Goal: Transaction & Acquisition: Purchase product/service

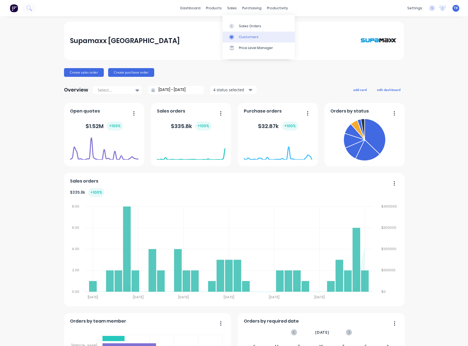
click at [251, 38] on div "Customers" at bounding box center [249, 37] width 20 height 5
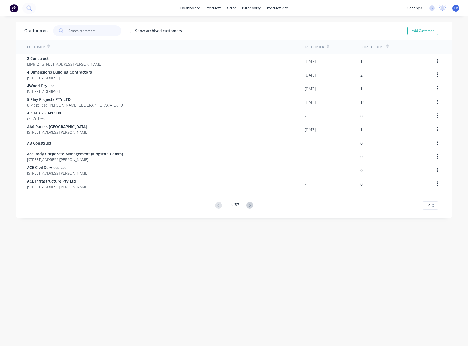
click at [78, 32] on input "text" at bounding box center [94, 30] width 53 height 11
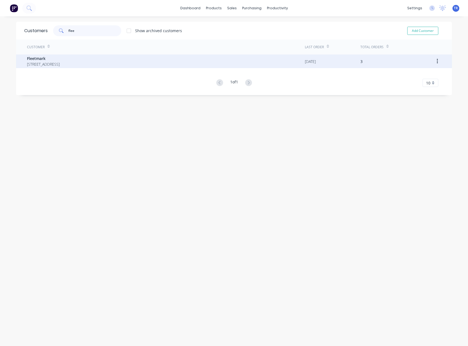
type input "flee"
click at [60, 58] on span "Fleetmark" at bounding box center [43, 59] width 33 height 6
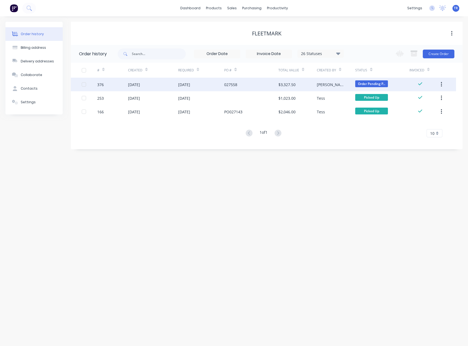
click at [155, 88] on div "[DATE]" at bounding box center [153, 85] width 50 height 14
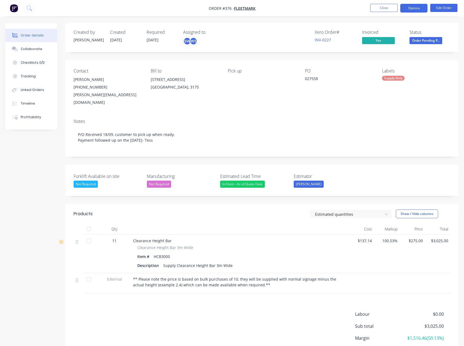
click at [410, 8] on button "Options" at bounding box center [413, 8] width 27 height 9
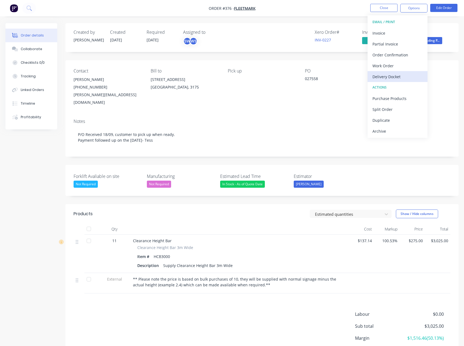
click at [403, 76] on div "Delivery Docket" at bounding box center [397, 77] width 50 height 8
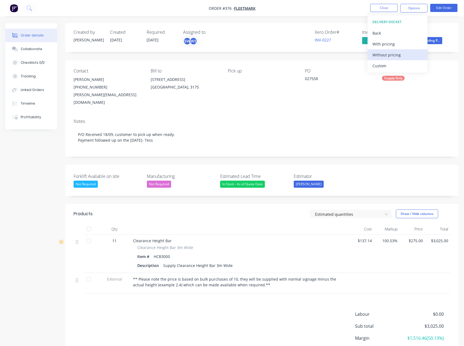
click at [397, 57] on div "Without pricing" at bounding box center [397, 55] width 50 height 8
click at [323, 105] on div "Contact [PERSON_NAME] [PHONE_NUMBER] [PERSON_NAME][EMAIL_ADDRESS][DOMAIN_NAME] …" at bounding box center [261, 87] width 393 height 54
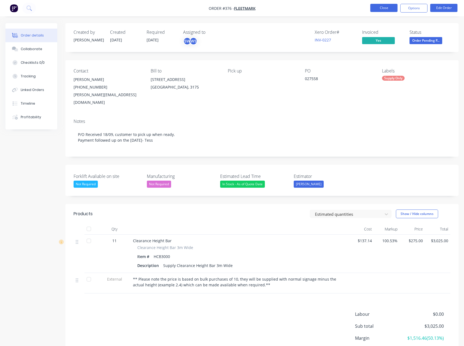
click at [382, 8] on button "Close" at bounding box center [383, 8] width 27 height 8
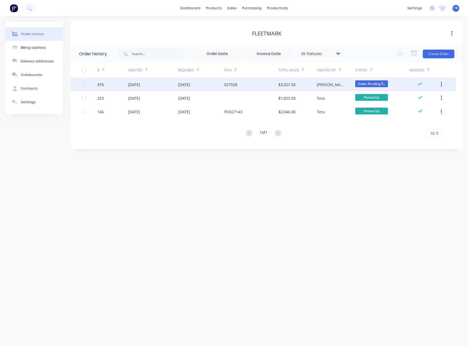
click at [308, 86] on div "$3,327.50" at bounding box center [297, 85] width 38 height 14
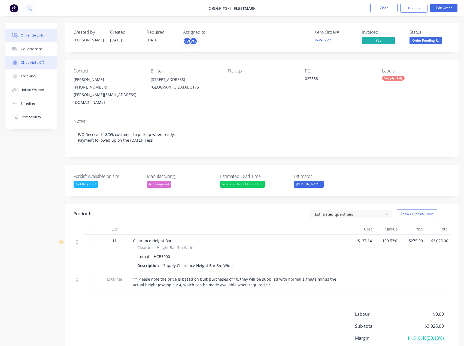
click at [41, 56] on button "Checklists 0/0" at bounding box center [31, 63] width 52 height 14
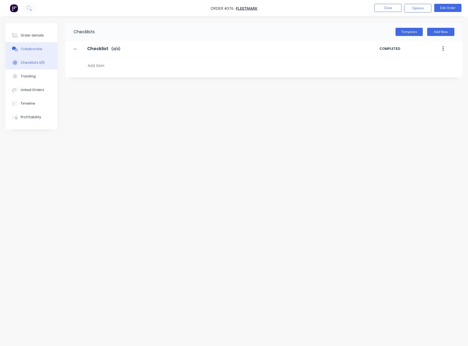
click at [40, 47] on button "Collaborate" at bounding box center [31, 49] width 52 height 14
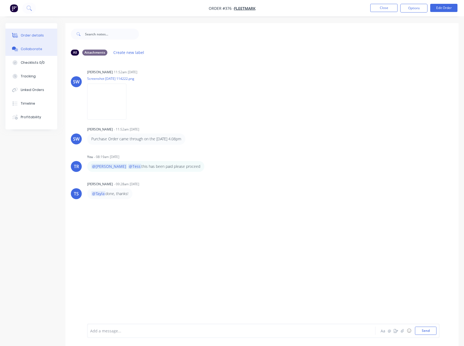
click at [38, 31] on button "Order details" at bounding box center [31, 36] width 52 height 14
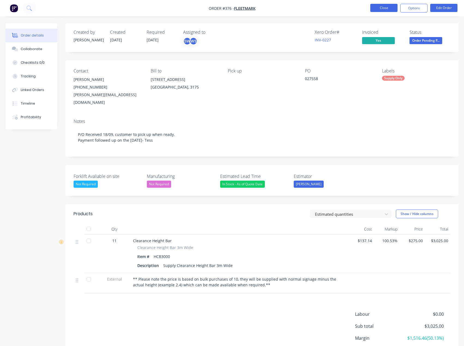
click at [379, 9] on button "Close" at bounding box center [383, 8] width 27 height 8
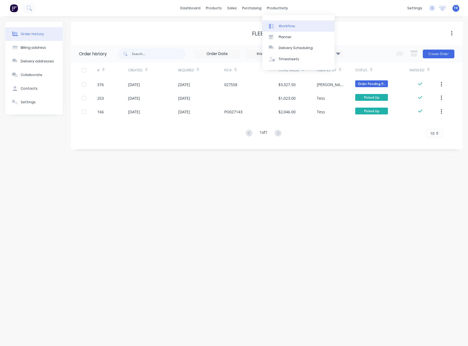
click at [283, 27] on div "Workflow" at bounding box center [287, 26] width 16 height 5
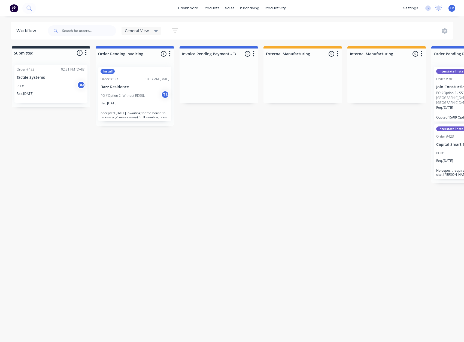
click at [71, 97] on div "Req. [DATE]" at bounding box center [51, 95] width 69 height 9
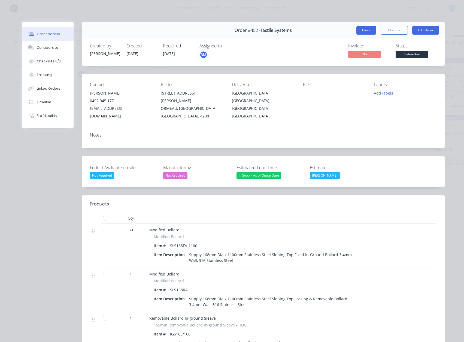
click at [364, 31] on button "Close" at bounding box center [366, 30] width 20 height 9
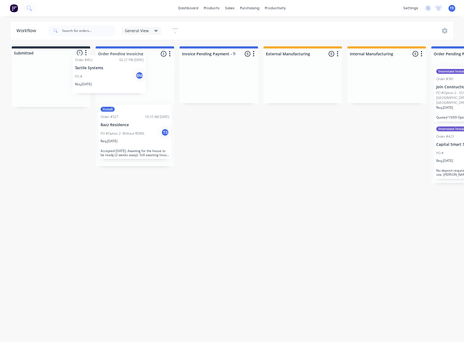
drag, startPoint x: 61, startPoint y: 83, endPoint x: 130, endPoint y: 73, distance: 69.9
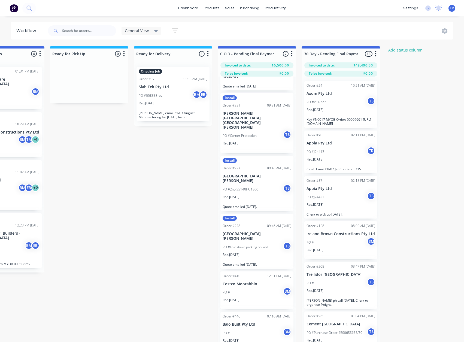
scroll to position [74, 0]
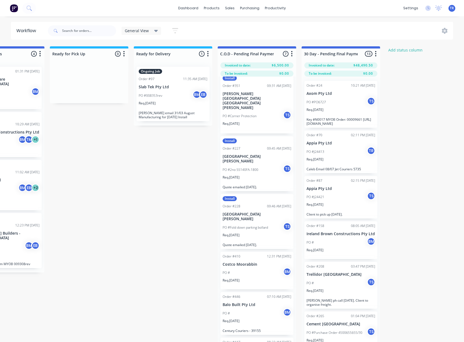
click at [248, 267] on div "PO # BM" at bounding box center [256, 272] width 69 height 10
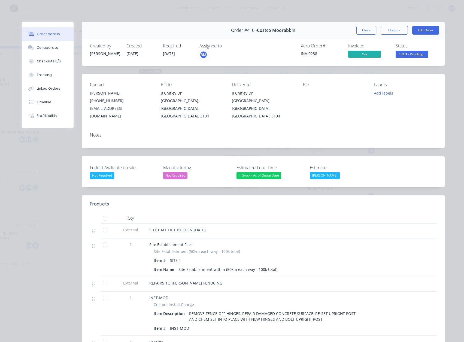
click at [308, 50] on div "Xero Order # INV-0238" at bounding box center [321, 51] width 41 height 16
click at [309, 52] on div "INV-0238" at bounding box center [321, 54] width 41 height 6
copy div "INV-0238"
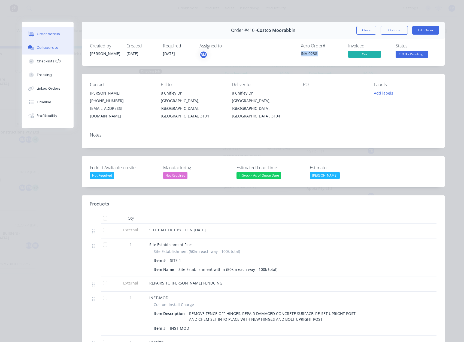
click at [37, 45] on div "Collaborate" at bounding box center [48, 47] width 22 height 5
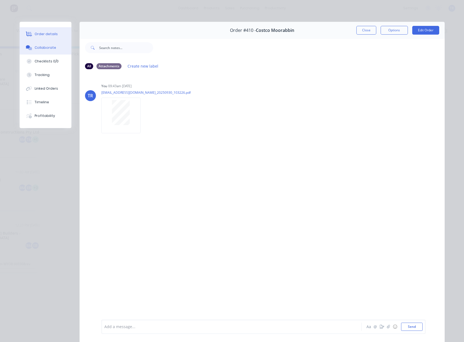
click at [46, 30] on button "Order details" at bounding box center [46, 34] width 52 height 14
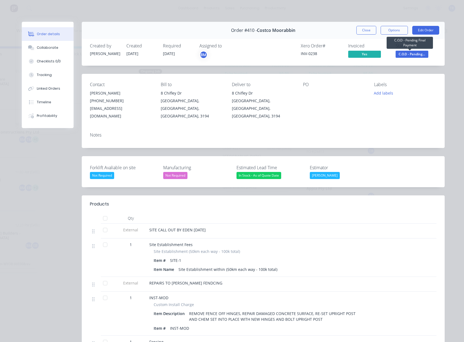
click at [407, 54] on span "C.O.D - Pending..." at bounding box center [411, 54] width 33 height 7
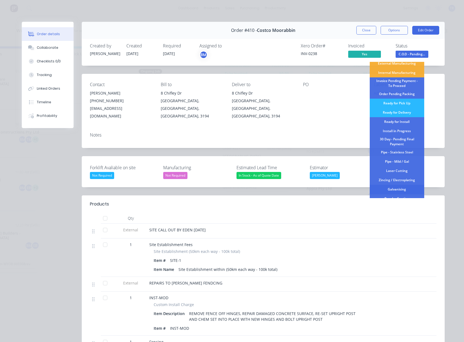
scroll to position [54, 0]
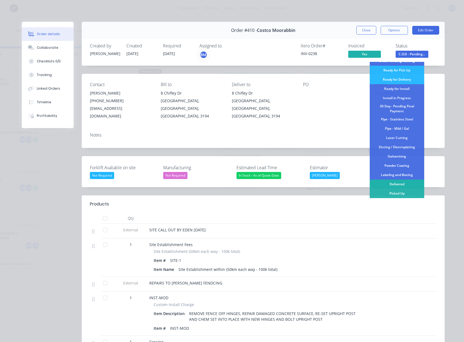
click at [394, 182] on div "Delivered" at bounding box center [397, 183] width 54 height 9
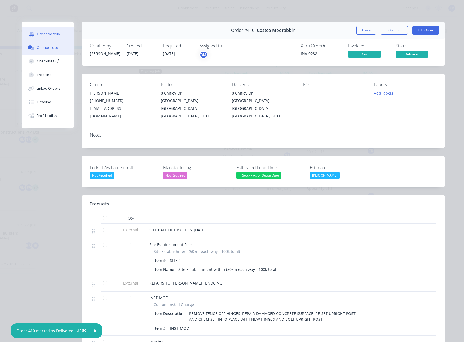
click at [49, 46] on div "Collaborate" at bounding box center [48, 47] width 22 height 5
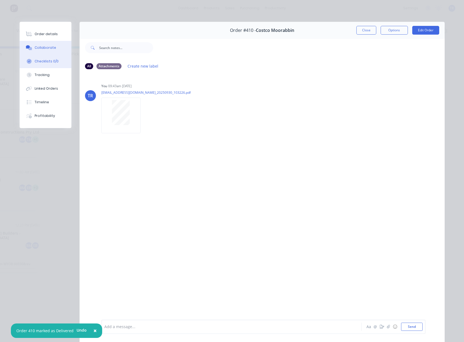
click at [50, 57] on button "Checklists 0/0" at bounding box center [46, 61] width 52 height 14
type textarea "x"
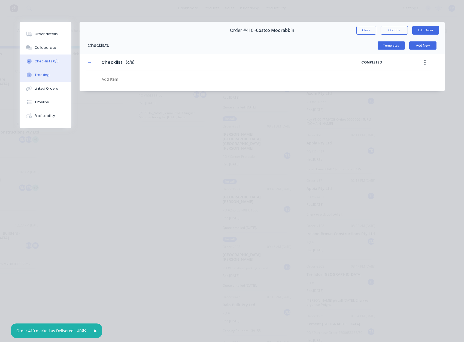
click at [51, 75] on button "Tracking" at bounding box center [46, 75] width 52 height 14
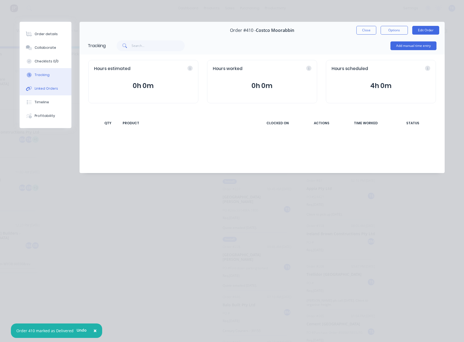
click at [52, 94] on button "Linked Orders" at bounding box center [46, 89] width 52 height 14
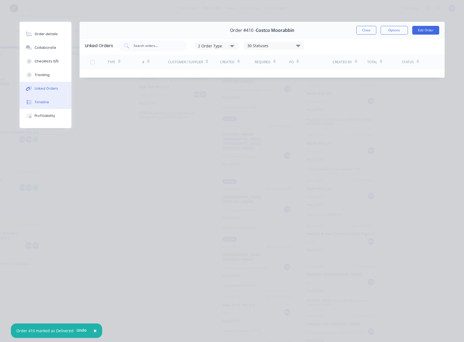
click at [47, 106] on button "Timeline" at bounding box center [46, 102] width 52 height 14
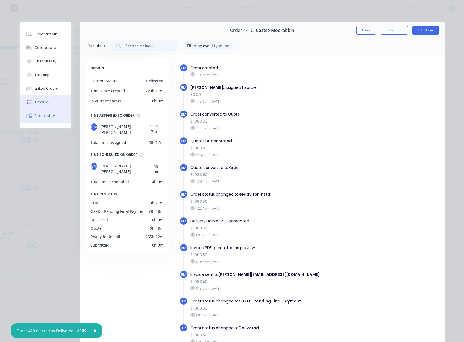
click at [45, 117] on div "Profitability" at bounding box center [45, 115] width 20 height 5
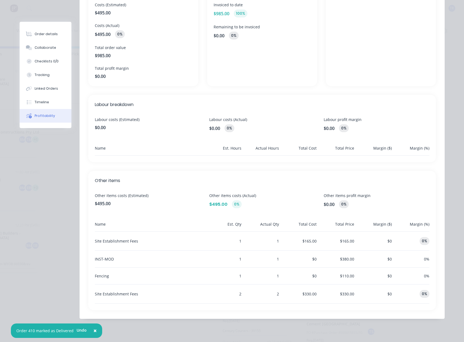
scroll to position [86, 0]
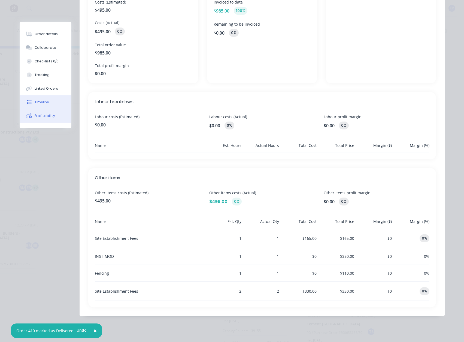
click at [41, 102] on div "Timeline" at bounding box center [42, 102] width 14 height 5
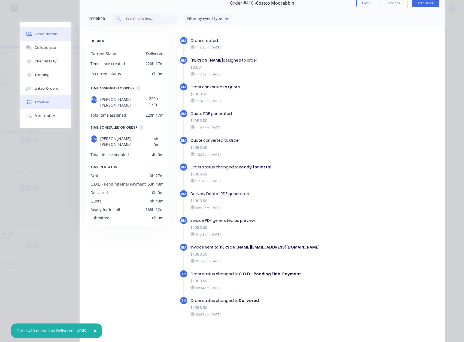
click at [39, 30] on button "Order details" at bounding box center [46, 34] width 52 height 14
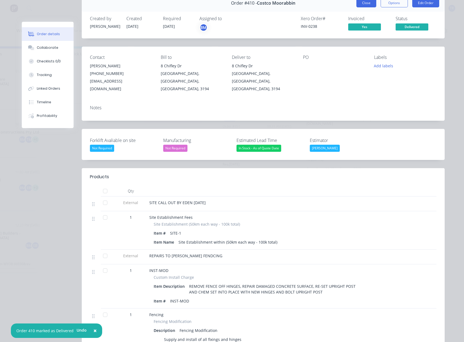
click at [361, 4] on button "Close" at bounding box center [366, 3] width 20 height 9
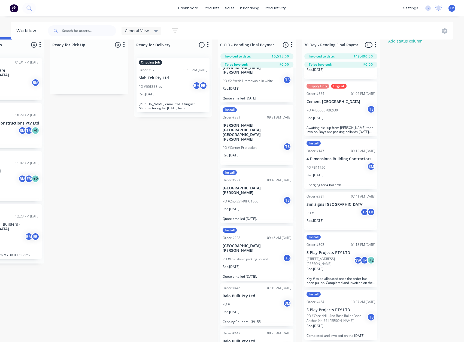
scroll to position [15, 633]
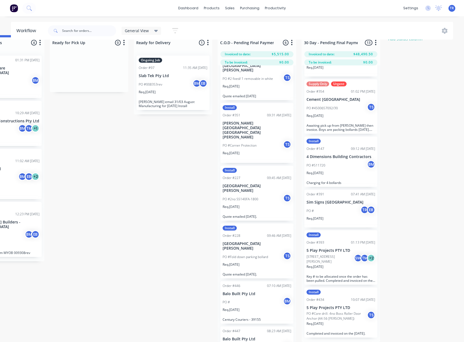
click at [346, 326] on div "Req. [DATE]" at bounding box center [340, 325] width 69 height 9
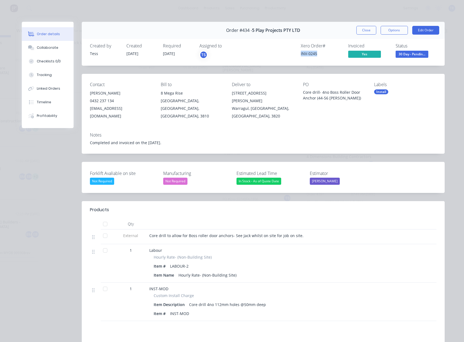
drag, startPoint x: 319, startPoint y: 53, endPoint x: 292, endPoint y: 50, distance: 26.9
click at [292, 50] on div "Xero Order # INV-0245 Invoiced Yes Status 30 Day - Pendin..." at bounding box center [345, 51] width 182 height 16
copy div "INV-0245"
click at [352, 30] on div "Order #434 - 5 Play Projects PTY LTD Close Options Edit Order" at bounding box center [263, 30] width 363 height 17
click at [357, 31] on button "Close" at bounding box center [366, 30] width 20 height 9
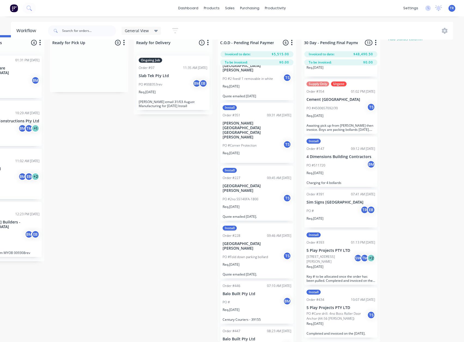
click at [340, 268] on div "Req. [DATE]" at bounding box center [340, 268] width 69 height 9
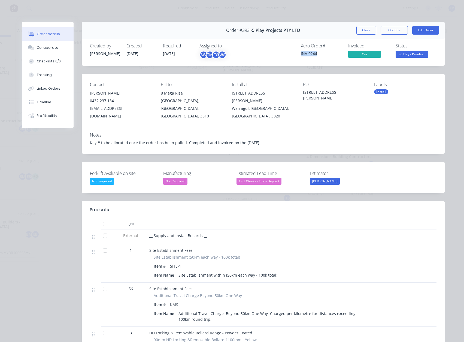
drag, startPoint x: 320, startPoint y: 54, endPoint x: 326, endPoint y: 69, distance: 15.7
click at [291, 57] on div "Xero Order # INV-0244 Invoiced Yes Status 30 Day - Pendin..." at bounding box center [345, 51] width 182 height 16
copy div "INV-0244"
click at [366, 32] on button "Close" at bounding box center [366, 30] width 20 height 9
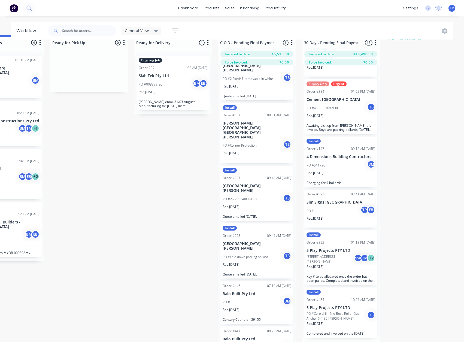
click at [337, 200] on p "Sim Signs [GEOGRAPHIC_DATA]" at bounding box center [340, 202] width 69 height 5
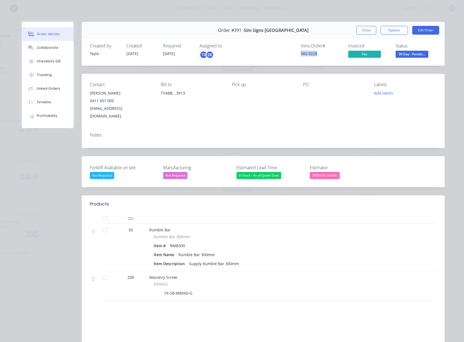
drag, startPoint x: 307, startPoint y: 51, endPoint x: 289, endPoint y: 51, distance: 18.2
click at [289, 51] on div "Xero Order # INV-0228 Invoiced Yes Status 30 Day - Pendin..." at bounding box center [345, 51] width 182 height 16
copy div "INV-0228"
click at [363, 27] on button "Close" at bounding box center [366, 30] width 20 height 9
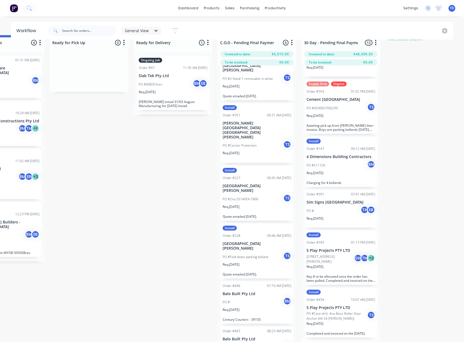
click at [334, 155] on p "4 Dimensions Building Contractors" at bounding box center [340, 156] width 69 height 5
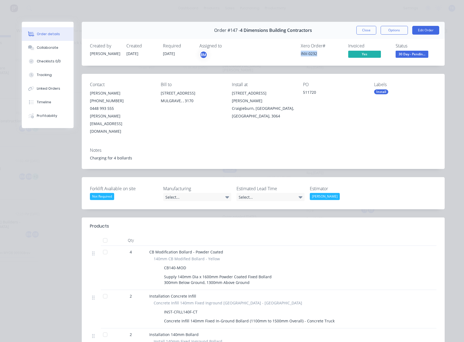
drag, startPoint x: 309, startPoint y: 55, endPoint x: 290, endPoint y: 52, distance: 19.3
click at [290, 52] on div "Xero Order # INV-0232 Invoiced Yes Status 30 Day - Pendin..." at bounding box center [345, 51] width 182 height 16
copy div "INV-0232"
drag, startPoint x: 358, startPoint y: 35, endPoint x: 365, endPoint y: 31, distance: 7.6
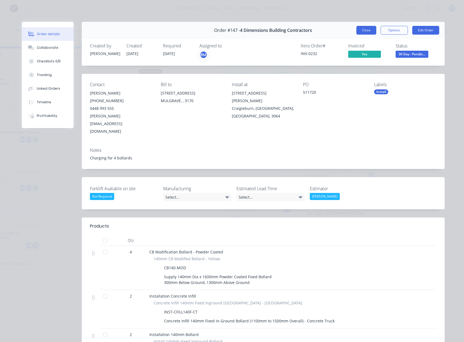
click at [358, 35] on div "Order #147 - 4 Dimensions Building Contractors Close Options Edit Order" at bounding box center [263, 30] width 363 height 17
click at [365, 31] on button "Close" at bounding box center [366, 30] width 20 height 9
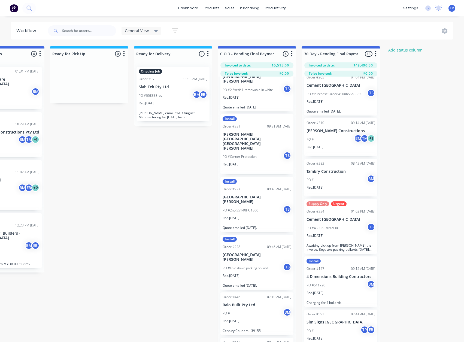
scroll to position [238, 0]
click at [333, 203] on div "Urgent" at bounding box center [339, 204] width 16 height 5
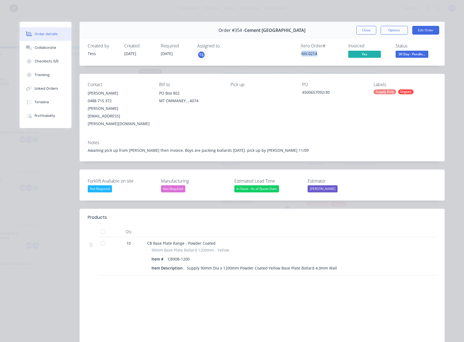
drag, startPoint x: 318, startPoint y: 51, endPoint x: 299, endPoint y: 57, distance: 19.2
click at [301, 57] on div "Xero Order # INV-0214" at bounding box center [321, 51] width 41 height 16
copy div "NV-0214"
click at [306, 52] on div "INV-0214" at bounding box center [321, 54] width 41 height 6
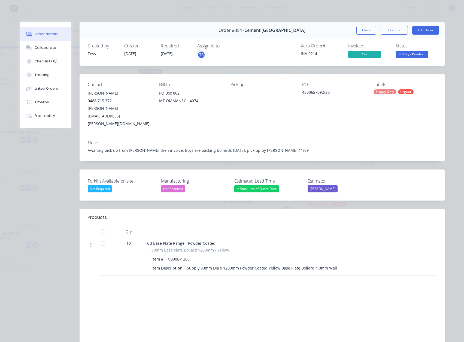
click at [304, 52] on div "INV-0214" at bounding box center [321, 54] width 41 height 6
drag, startPoint x: 320, startPoint y: 54, endPoint x: 326, endPoint y: 56, distance: 6.1
click at [326, 56] on div "Xero Order # INV-0214 Invoiced Yes Status 30 Day - Pendin..." at bounding box center [344, 51] width 185 height 16
copy div "INV-0214"
click at [350, 30] on div "Order #354 - Cement Australia Close Options Edit Order" at bounding box center [262, 30] width 365 height 17
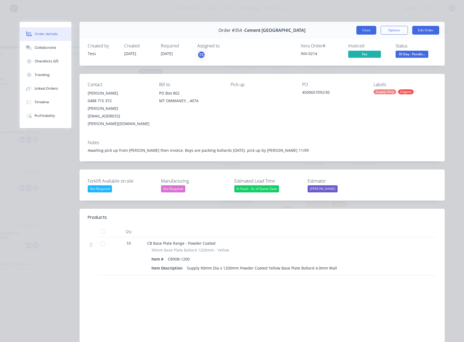
click at [356, 31] on button "Close" at bounding box center [366, 30] width 20 height 9
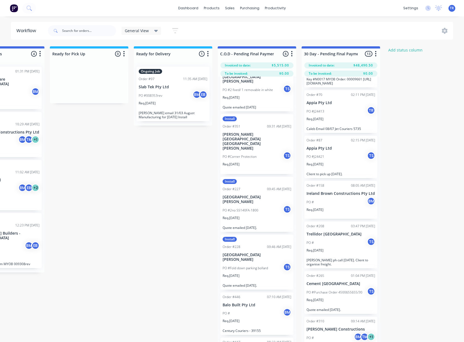
scroll to position [20, 0]
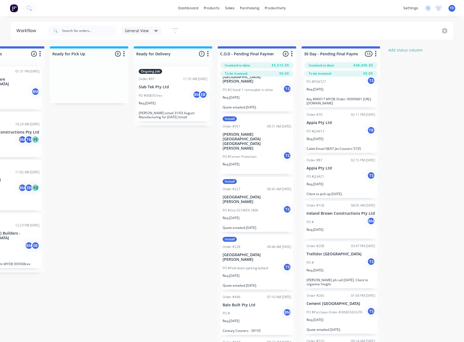
click at [337, 216] on p "Ireland Brown Constructions Pty Ltd" at bounding box center [340, 213] width 69 height 5
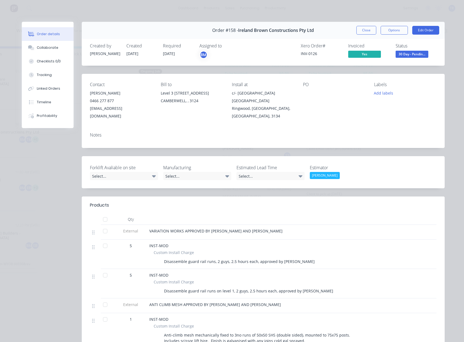
click at [312, 52] on div "INV-0126" at bounding box center [321, 54] width 41 height 6
copy div "INV-0126"
click at [362, 28] on button "Close" at bounding box center [366, 30] width 20 height 9
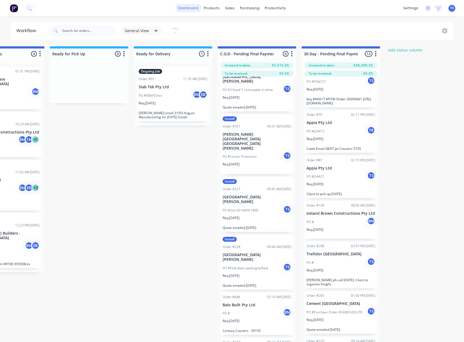
click at [191, 6] on link "dashboard" at bounding box center [188, 8] width 26 height 8
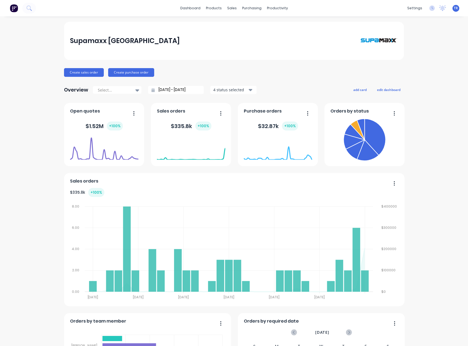
click at [118, 85] on div "Overview Select... [DATE] - [DATE] 4 status selected" at bounding box center [160, 89] width 193 height 11
click at [121, 89] on div at bounding box center [114, 90] width 34 height 7
click at [122, 112] on div "Month to date" at bounding box center [117, 112] width 49 height 10
type input "[DATE] - [DATE]"
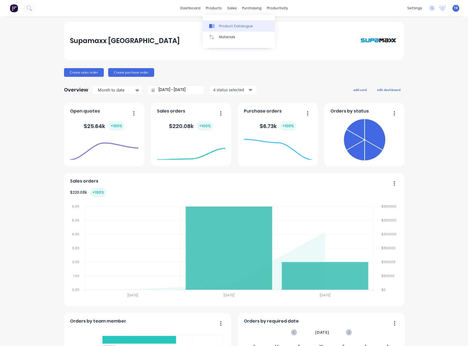
click at [217, 21] on link "Product Catalogue" at bounding box center [239, 25] width 72 height 11
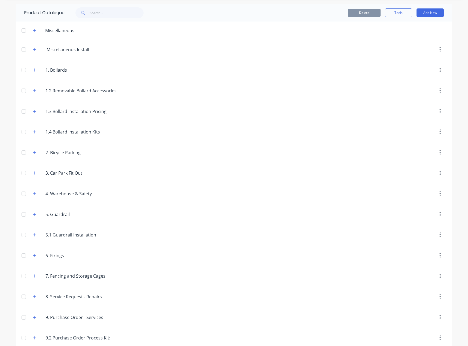
scroll to position [25, 0]
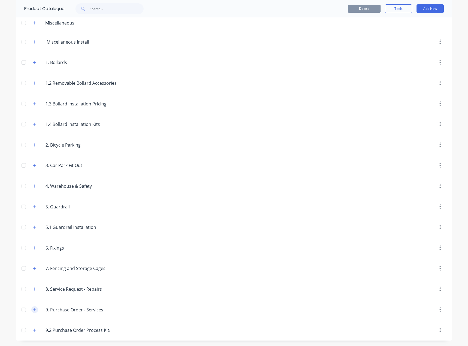
click at [34, 309] on icon "button" at bounding box center [34, 309] width 3 height 3
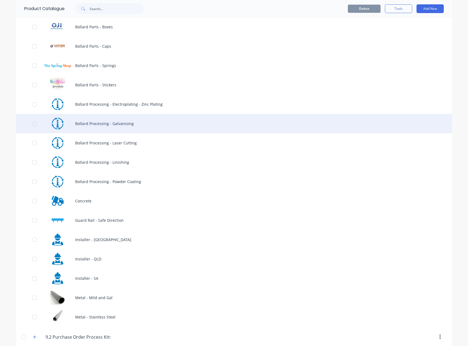
scroll to position [354, 0]
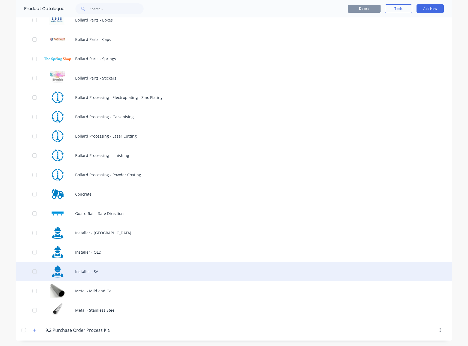
click at [94, 274] on div "Installer - SA" at bounding box center [234, 271] width 436 height 19
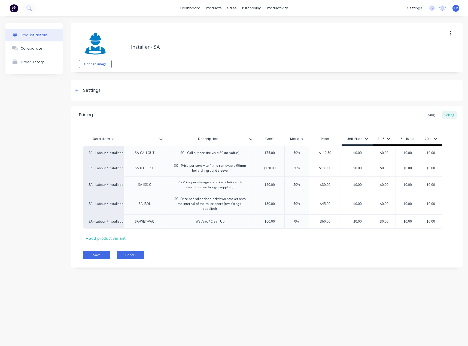
click at [133, 255] on button "Cancel" at bounding box center [130, 255] width 27 height 9
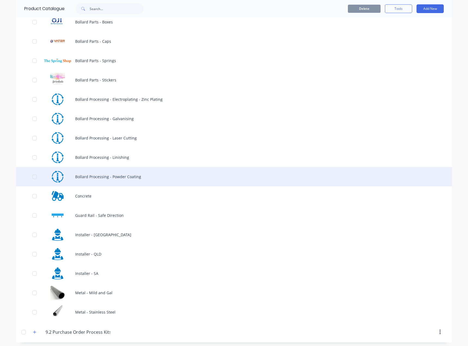
scroll to position [354, 0]
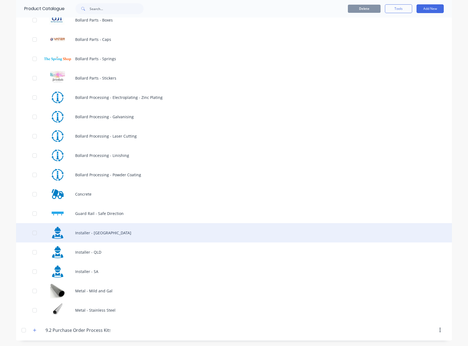
click at [105, 231] on div "Installer - [GEOGRAPHIC_DATA]" at bounding box center [234, 232] width 436 height 19
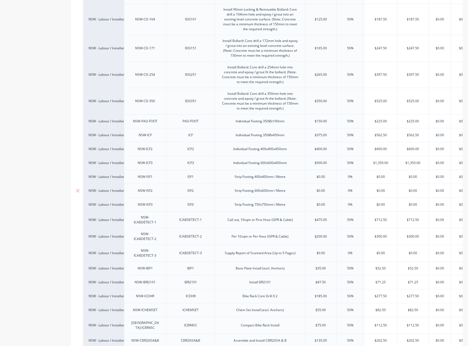
scroll to position [354, 0]
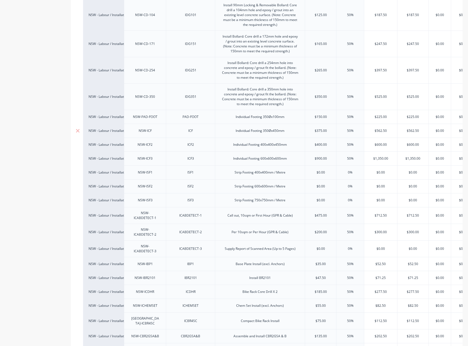
click at [145, 127] on div "NSW-ICF" at bounding box center [145, 130] width 27 height 7
copy div "NSW-ICF"
click at [190, 127] on div "ICF" at bounding box center [190, 130] width 27 height 7
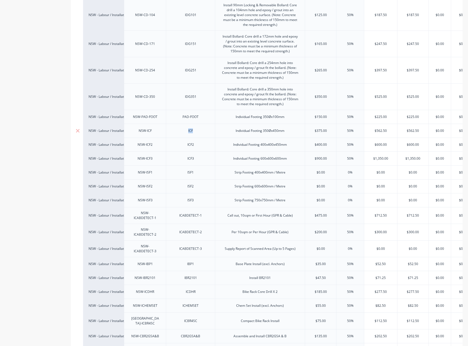
click at [190, 127] on div "ICF" at bounding box center [190, 130] width 27 height 7
copy div "ICF"
click at [263, 127] on div "Individual Footing 350Øx450mm" at bounding box center [259, 130] width 57 height 7
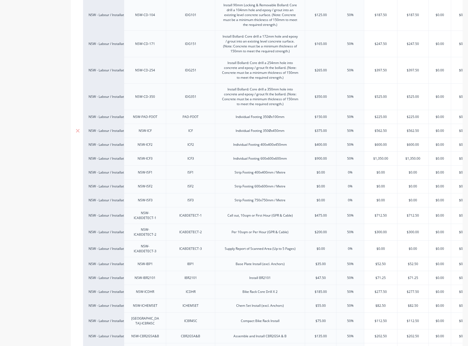
click at [263, 127] on div "Individual Footing 350Øx450mm" at bounding box center [259, 130] width 57 height 7
click at [322, 124] on div "$375.00" at bounding box center [320, 131] width 31 height 14
type textarea "x"
type input "$375.00"
click at [319, 128] on input "$375.00" at bounding box center [320, 130] width 31 height 5
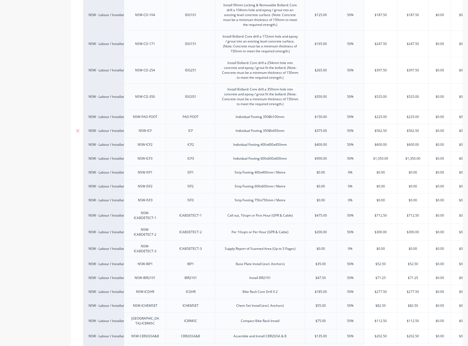
click at [319, 128] on input "$375.00" at bounding box center [320, 130] width 31 height 5
type input "$150.00"
click at [321, 114] on input "$150.00" at bounding box center [320, 116] width 31 height 5
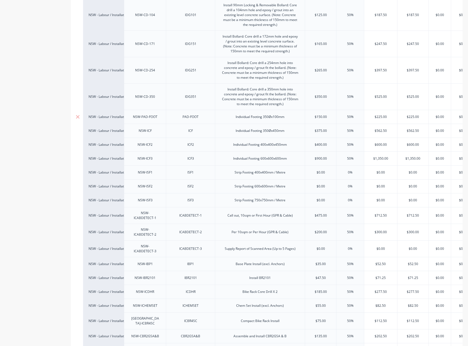
click at [321, 114] on input "$150.00" at bounding box center [320, 116] width 31 height 5
type input "$225.00"
click at [380, 114] on input "$225.00" at bounding box center [380, 116] width 33 height 5
type input "$562.50"
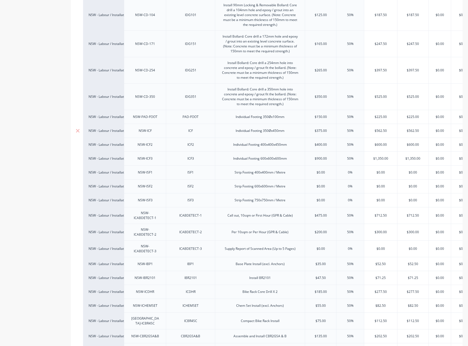
click at [380, 128] on input "$562.50" at bounding box center [380, 130] width 33 height 5
click at [150, 141] on div "NSW-ICF2" at bounding box center [145, 144] width 27 height 7
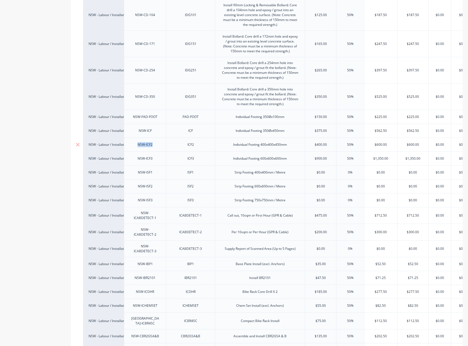
click at [150, 141] on div "NSW-ICF2" at bounding box center [145, 144] width 27 height 7
click at [188, 141] on div "ICF2" at bounding box center [190, 144] width 27 height 7
click at [276, 141] on div "Individual Footing 400x400x450mm" at bounding box center [260, 144] width 62 height 7
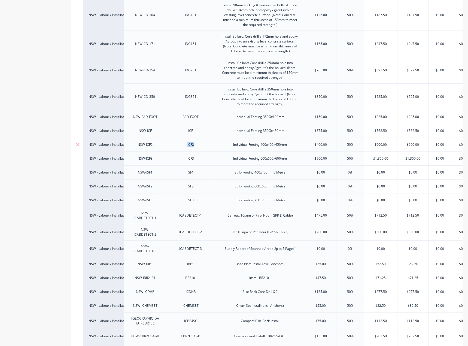
click at [276, 141] on div "Individual Footing 400x400x450mm" at bounding box center [260, 144] width 62 height 7
click at [317, 138] on div "$400.00" at bounding box center [320, 145] width 31 height 14
type textarea "x"
type input "$400.00"
click at [318, 138] on div "$400.00" at bounding box center [320, 145] width 31 height 14
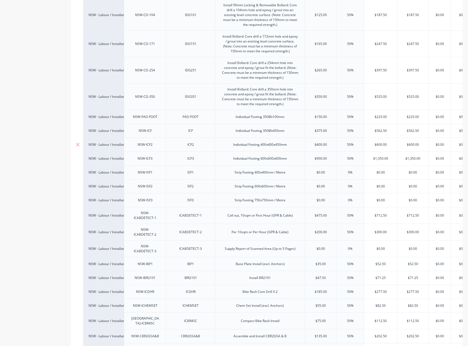
click at [318, 138] on div "$400.00" at bounding box center [320, 145] width 31 height 14
type input "$900.00"
click at [322, 156] on input "$900.00" at bounding box center [320, 158] width 31 height 5
click at [320, 142] on input "$400.00" at bounding box center [320, 144] width 31 height 5
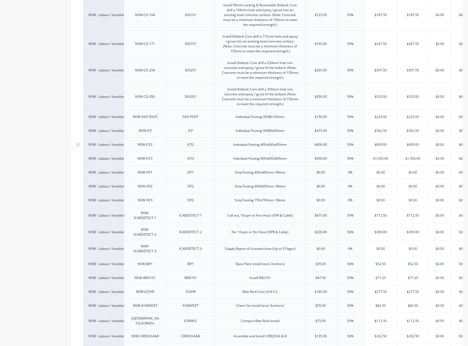
type input "$600.00"
click at [379, 142] on input "$600.00" at bounding box center [380, 144] width 33 height 5
click at [147, 155] on div "NSW-ICF3" at bounding box center [145, 158] width 27 height 7
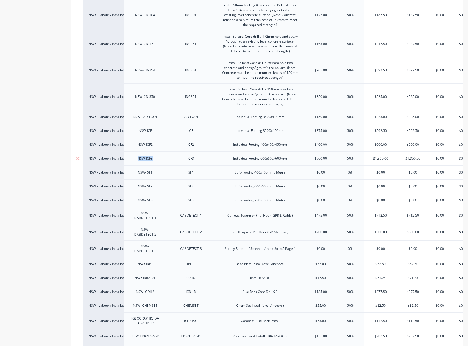
click at [147, 155] on div "NSW-ICF3" at bounding box center [145, 158] width 27 height 7
click at [192, 155] on div "ICF3" at bounding box center [190, 158] width 27 height 7
click at [258, 155] on div "Individual Footing 600x600x600mm" at bounding box center [260, 158] width 62 height 7
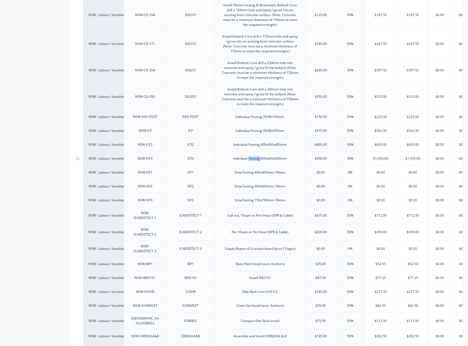
click at [258, 155] on div "Individual Footing 600x600x600mm" at bounding box center [260, 158] width 62 height 7
click at [321, 156] on input "$900.00" at bounding box center [320, 158] width 31 height 5
type textarea "x"
click at [321, 156] on input "$900.00" at bounding box center [320, 158] width 31 height 5
click at [375, 152] on div "$1,350.00" at bounding box center [380, 159] width 33 height 14
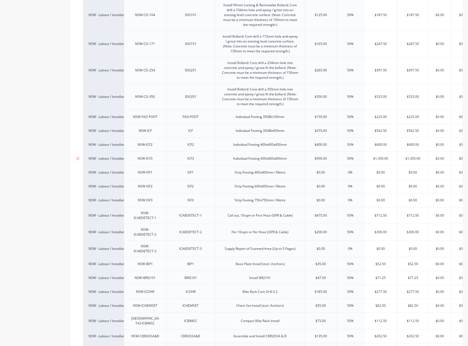
type input "$1,350.00"
click at [375, 152] on div "$1,350.00" at bounding box center [380, 159] width 33 height 14
type input "$1,350.00"
click at [407, 156] on input "$1,350.00" at bounding box center [412, 158] width 31 height 5
click at [380, 156] on input "$1,350.00" at bounding box center [380, 158] width 33 height 5
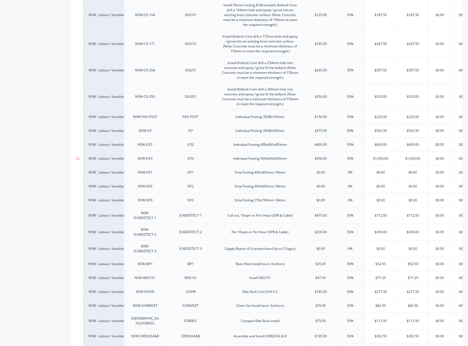
click at [380, 156] on input "$1,350.00" at bounding box center [380, 158] width 33 height 5
click at [150, 169] on div "NSW-ISF1" at bounding box center [145, 172] width 27 height 7
click at [191, 169] on div "ISF1" at bounding box center [190, 172] width 27 height 7
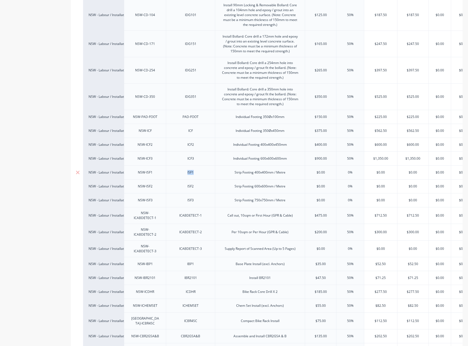
click at [191, 169] on div "ISF1" at bounding box center [190, 172] width 27 height 7
click at [320, 170] on input "text" at bounding box center [320, 172] width 31 height 5
type textarea "x"
type input "$0.00"
click at [320, 170] on input "$0.00" at bounding box center [320, 172] width 31 height 5
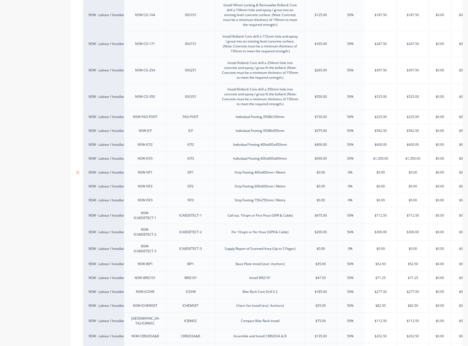
click at [278, 169] on div "Strip Footing 400x400mm / Metre" at bounding box center [260, 172] width 60 height 7
click at [272, 183] on div "Strip Footing 600x600mm / Metre" at bounding box center [260, 186] width 60 height 7
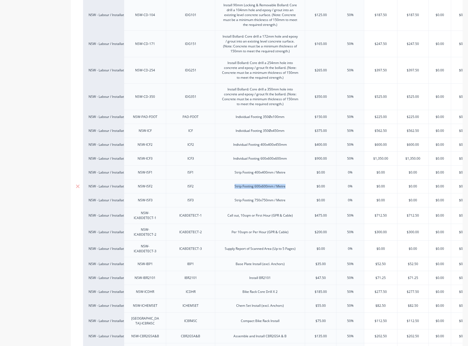
click at [272, 183] on div "Strip Footing 600x600mm / Metre" at bounding box center [260, 186] width 60 height 7
click at [272, 197] on div "Strip Footing 750x750mm / Metre" at bounding box center [260, 200] width 60 height 7
click at [143, 169] on div "NSW-ISF1" at bounding box center [145, 172] width 27 height 7
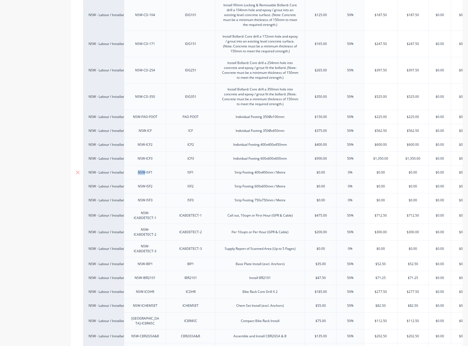
click at [143, 169] on div "NSW-ISF1" at bounding box center [145, 172] width 27 height 7
click at [147, 183] on div "NSW-ISF2" at bounding box center [145, 186] width 27 height 7
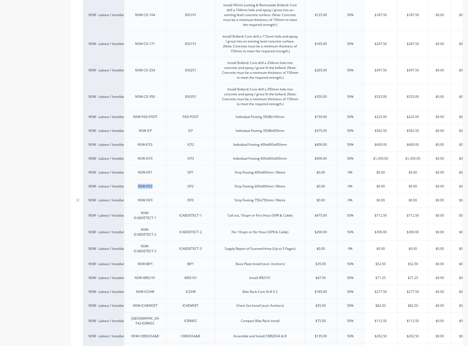
click at [153, 197] on div "NSW-ISF3" at bounding box center [145, 200] width 27 height 7
click at [148, 197] on div "NSW-ISF3" at bounding box center [145, 200] width 27 height 7
click at [189, 169] on div "ISF1" at bounding box center [190, 172] width 27 height 7
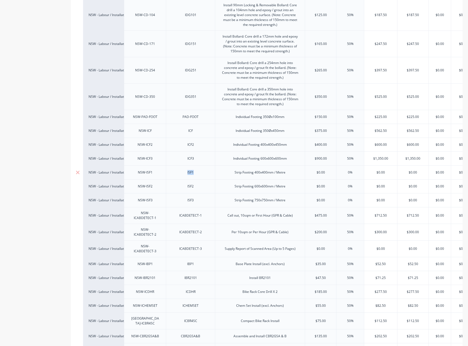
click at [189, 169] on div "ISF1" at bounding box center [190, 172] width 27 height 7
click at [191, 183] on div "ISF2" at bounding box center [190, 186] width 27 height 7
click at [192, 197] on div "ISF3" at bounding box center [190, 200] width 27 height 7
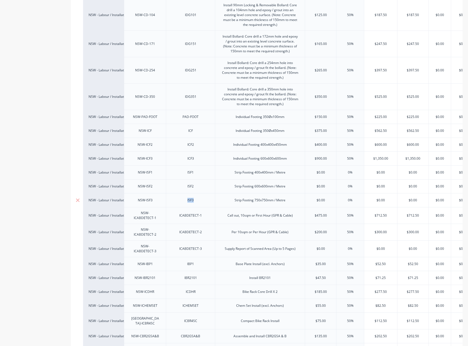
click at [192, 197] on div "ISF3" at bounding box center [190, 200] width 27 height 7
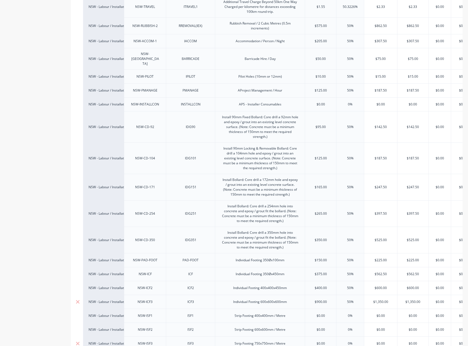
scroll to position [0, 0]
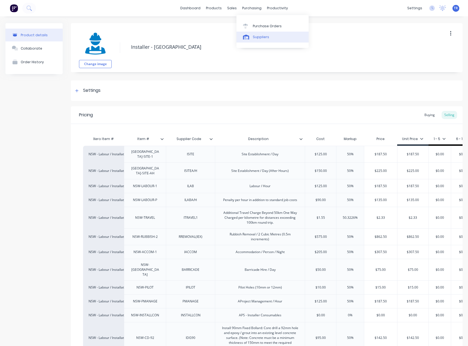
click at [257, 39] on div "Suppliers" at bounding box center [261, 37] width 16 height 5
type textarea "x"
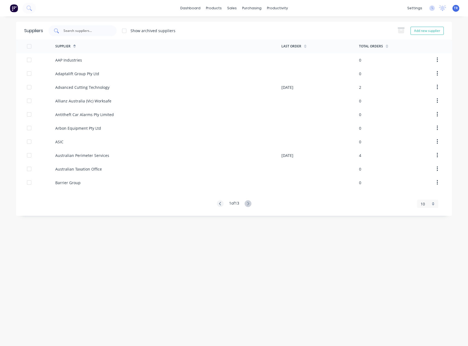
click at [87, 33] on div at bounding box center [82, 30] width 68 height 11
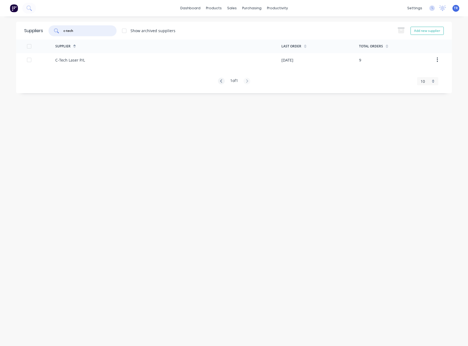
type input "c-tech"
click at [77, 63] on div "C-Tech Laser P/L" at bounding box center [70, 60] width 30 height 6
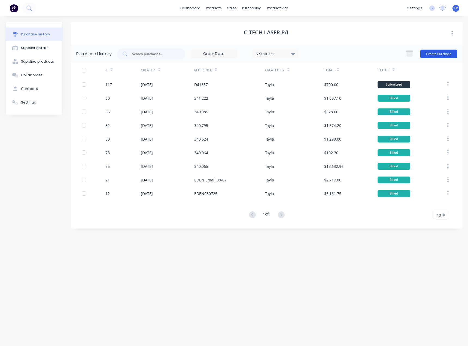
click at [440, 56] on button "Create Purchase" at bounding box center [438, 54] width 37 height 9
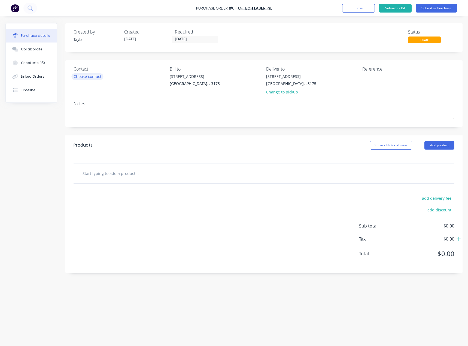
click at [99, 78] on div "Choose contact" at bounding box center [88, 77] width 28 height 6
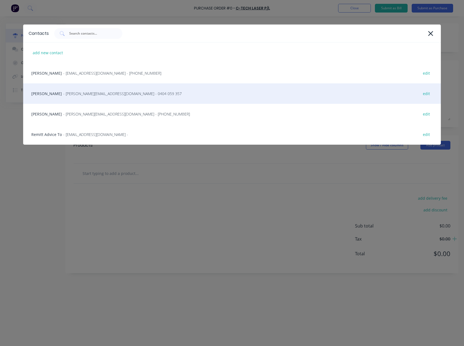
click at [95, 91] on span "- [PERSON_NAME][EMAIL_ADDRESS][DOMAIN_NAME] - 0404 059 357" at bounding box center [122, 94] width 118 height 6
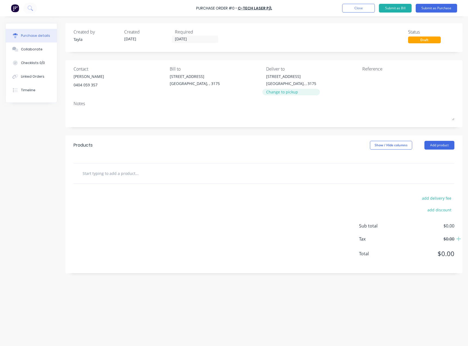
click at [284, 93] on div "Change to pickup" at bounding box center [291, 92] width 50 height 6
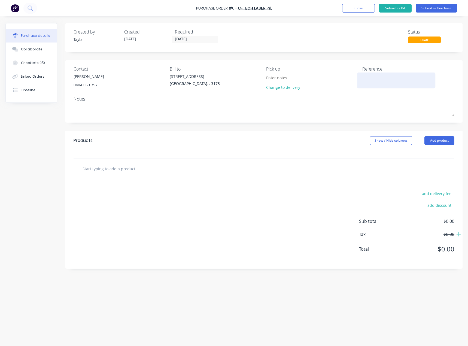
click at [391, 77] on textarea at bounding box center [396, 80] width 68 height 12
type textarea "x"
type textarea "D"
type textarea "x"
type textarea "D41"
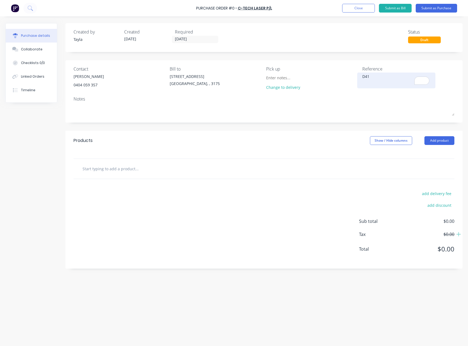
type textarea "x"
type textarea "D414"
type textarea "x"
type textarea "D4142"
type textarea "x"
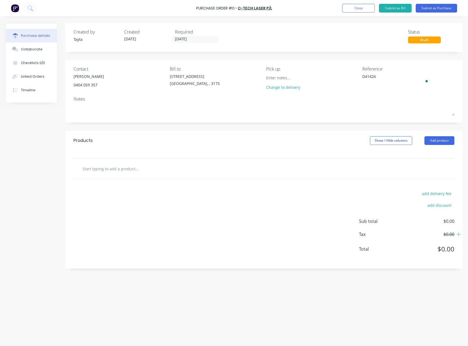
type textarea "D41426"
type textarea "x"
type textarea "D41426"
click at [382, 101] on div "Notes" at bounding box center [264, 99] width 381 height 7
click at [441, 136] on div "Products Show / Hide columns Add product" at bounding box center [263, 141] width 397 height 20
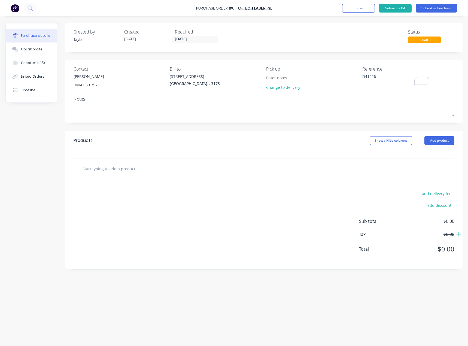
click at [436, 145] on div "Products Show / Hide columns Add product" at bounding box center [263, 141] width 397 height 20
click at [435, 140] on button "Add product" at bounding box center [439, 140] width 30 height 9
click at [425, 151] on div "Product catalogue" at bounding box center [428, 155] width 42 height 8
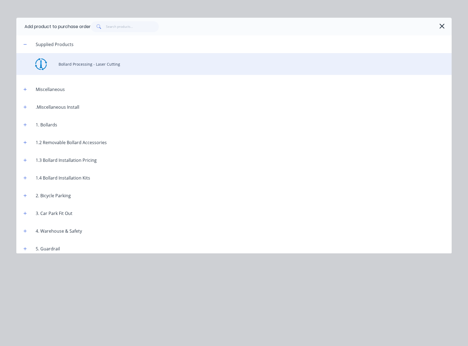
click at [117, 59] on div "Bollard Processing - Laser Cutting" at bounding box center [233, 64] width 435 height 22
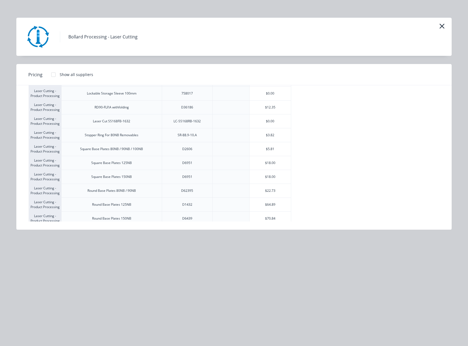
scroll to position [232, 0]
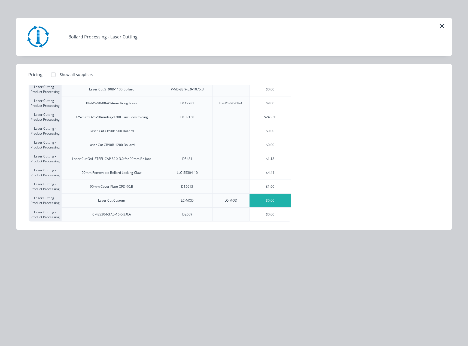
click at [263, 202] on div "$0.00" at bounding box center [269, 201] width 41 height 14
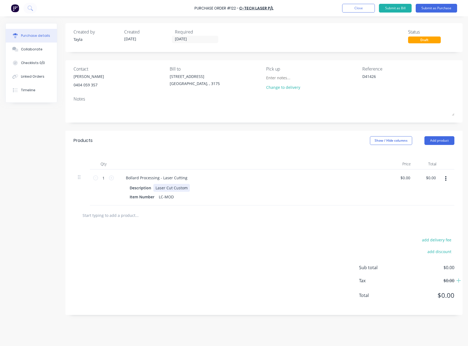
click at [180, 187] on div "Laser Cut Custom" at bounding box center [171, 188] width 36 height 8
type textarea "x"
click at [180, 187] on div "Laser Cut Custom" at bounding box center [171, 188] width 36 height 8
paste div
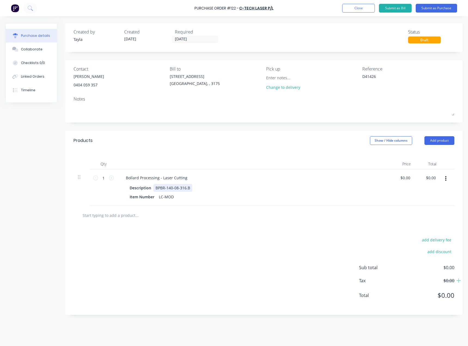
click at [191, 190] on div "BPBR-140-08-316.B" at bounding box center [172, 188] width 39 height 8
click at [193, 211] on div at bounding box center [159, 215] width 163 height 11
click at [110, 178] on icon at bounding box center [111, 177] width 5 height 5
type textarea "x"
type input "2"
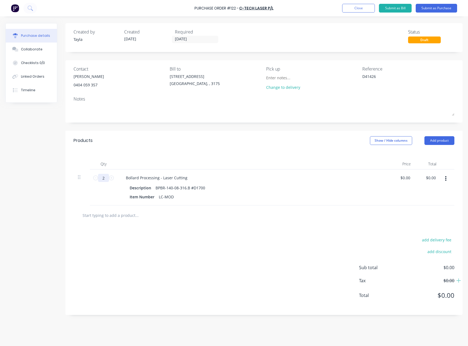
click at [107, 177] on input "2" at bounding box center [103, 178] width 11 height 8
type textarea "x"
type input "1"
type textarea "x"
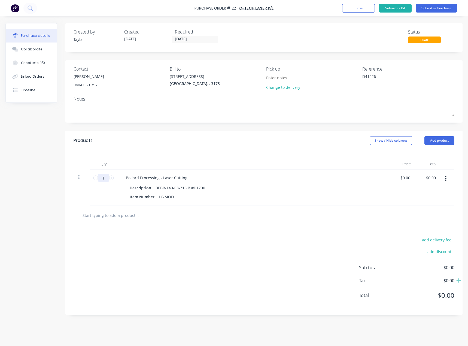
type input "10"
type textarea "x"
type input "100"
type textarea "x"
type input "100"
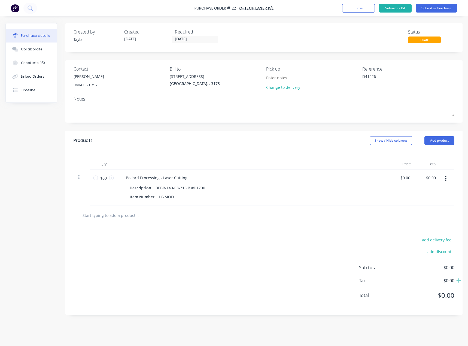
click at [155, 230] on div "add delivery fee add discount Sub total $0.00 Tax $0.00 Total $0.00" at bounding box center [263, 270] width 397 height 90
type textarea "x"
click at [407, 180] on input "0.00" at bounding box center [405, 178] width 13 height 8
type input "0.0170"
click at [407, 179] on input "0.0170" at bounding box center [404, 178] width 15 height 8
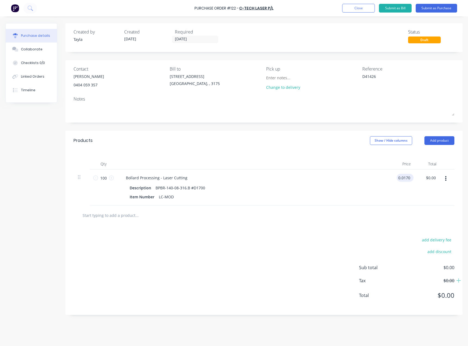
click at [407, 179] on input "0.0170" at bounding box center [404, 178] width 15 height 8
type textarea "x"
click at [407, 179] on input "0.0170" at bounding box center [404, 178] width 15 height 8
type input "17.27"
type textarea "x"
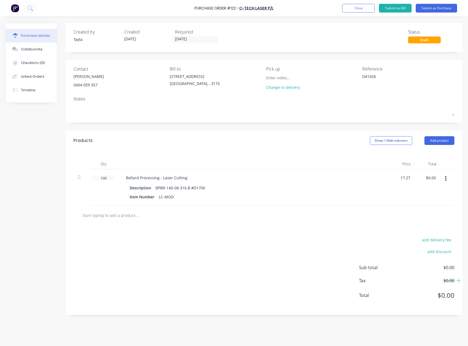
type input "$17.27"
type input "$1,727.00"
click at [406, 193] on div "$17.27 17.27" at bounding box center [402, 187] width 26 height 36
click at [445, 182] on button "button" at bounding box center [445, 179] width 13 height 10
click at [436, 201] on button "Duplicate" at bounding box center [429, 204] width 46 height 11
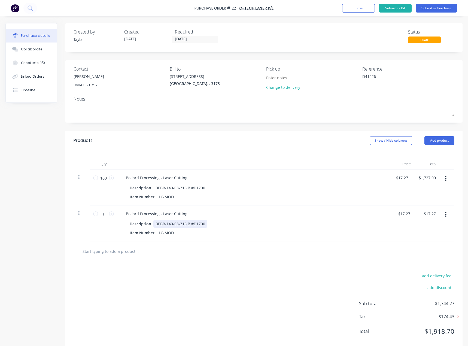
type textarea "x"
drag, startPoint x: 188, startPoint y: 224, endPoint x: 146, endPoint y: 222, distance: 42.8
click at [146, 222] on div "Description BPBR-140-08-316.B #D1700" at bounding box center [251, 224] width 249 height 8
paste div
click at [190, 224] on div "BP-140-SS-316-B #D1700" at bounding box center [177, 224] width 49 height 8
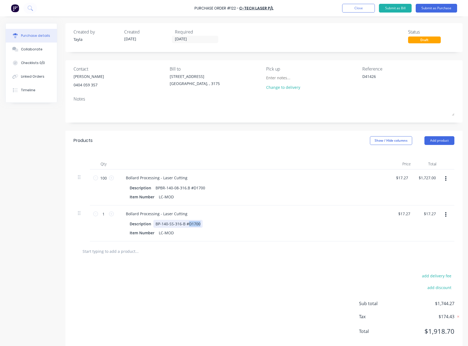
drag, startPoint x: 188, startPoint y: 224, endPoint x: 203, endPoint y: 223, distance: 14.4
click at [203, 223] on div "Description BP-140-SS-316-B #D1700" at bounding box center [251, 224] width 249 height 8
type textarea "x"
type input "17.27"
click at [403, 211] on input "17.27" at bounding box center [404, 214] width 15 height 8
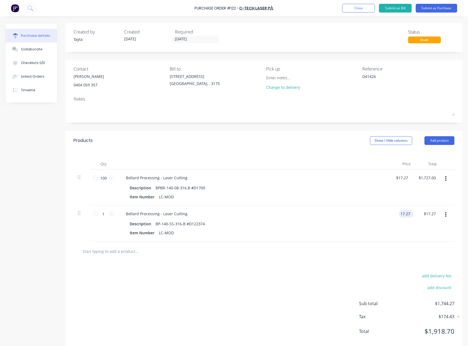
click at [403, 211] on input "17.27" at bounding box center [405, 214] width 13 height 8
type textarea "x"
click at [403, 211] on input "17.27" at bounding box center [405, 214] width 13 height 8
paste input "57.50"
type input "57.50"
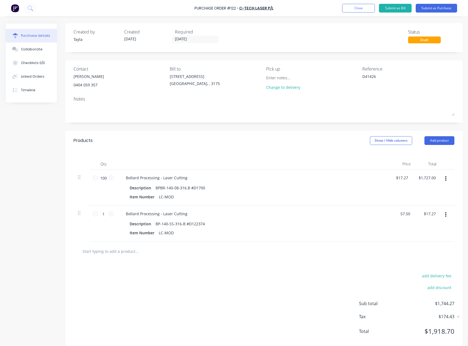
type textarea "x"
type input "$57.50"
click at [392, 230] on div "$57.50 $57.50" at bounding box center [402, 223] width 26 height 36
click at [446, 181] on button "button" at bounding box center [445, 179] width 13 height 10
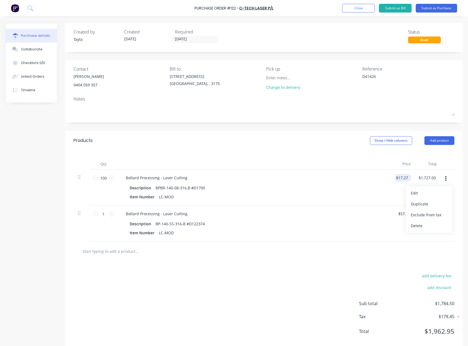
type textarea "x"
type input "17.27"
click at [400, 176] on input "17.27" at bounding box center [401, 178] width 15 height 8
click at [400, 176] on input "17.27" at bounding box center [403, 178] width 13 height 8
type textarea "x"
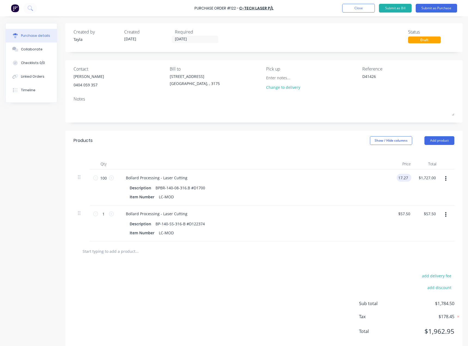
click at [400, 176] on input "17.27" at bounding box center [403, 178] width 13 height 8
paste input ".73"
type input "1.73"
type textarea "x"
type input "$1.73"
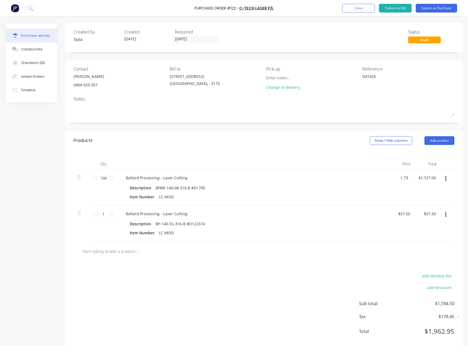
type input "$173.00"
type textarea "x"
type input "1.73"
click at [401, 176] on input "1.73" at bounding box center [406, 178] width 10 height 8
type textarea "x"
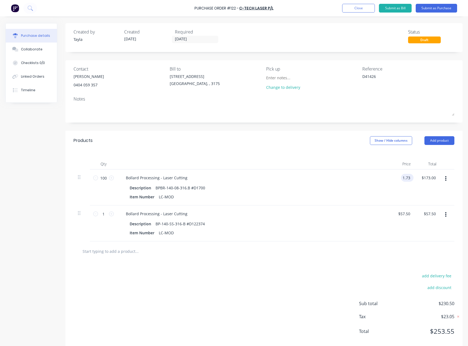
click at [401, 176] on input "1.73" at bounding box center [406, 178] width 10 height 8
paste input "9"
type input "19"
type textarea "x"
type input "$19.00"
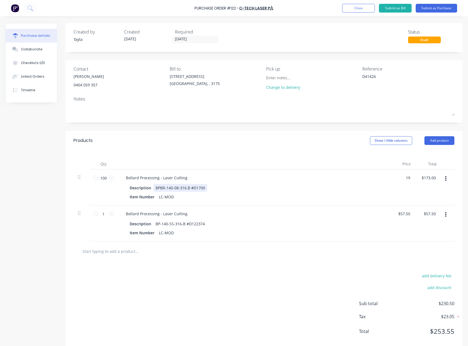
type input "$1,900.00"
click at [383, 191] on div "Description BPBR-140-08-316.B #D1700 Item Number LC-MOD" at bounding box center [253, 192] width 264 height 17
click at [442, 177] on button "button" at bounding box center [445, 179] width 13 height 10
click at [433, 213] on button "Exclude from tax" at bounding box center [429, 214] width 46 height 11
drag, startPoint x: 342, startPoint y: 292, endPoint x: 350, endPoint y: 279, distance: 14.9
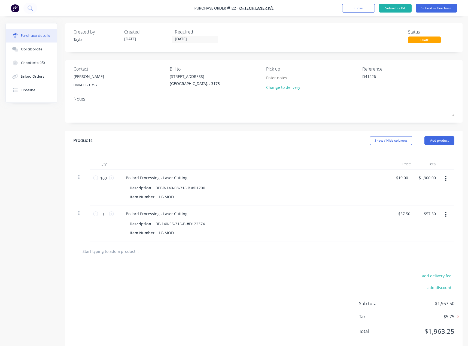
click at [342, 292] on div "add delivery fee add discount Sub total $1,957.50 Tax $5.75 Total $1,963.25" at bounding box center [263, 306] width 397 height 90
type textarea "x"
type input "57.50"
click at [406, 215] on input "57.50" at bounding box center [404, 214] width 15 height 8
type textarea "x"
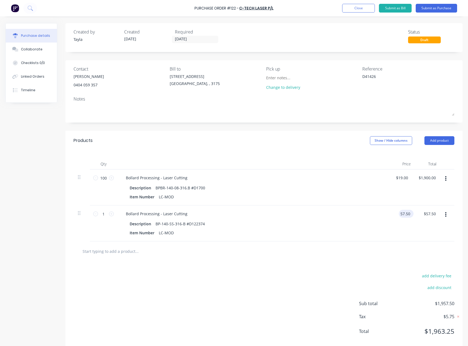
click at [406, 215] on input "57.50" at bounding box center [405, 214] width 13 height 8
paste input "63.25"
type input "63.25"
type textarea "x"
type input "$63.25"
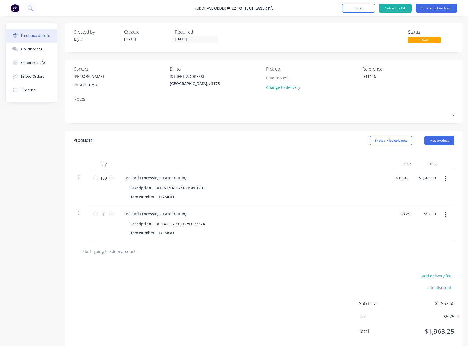
type input "$63.25"
click at [444, 215] on button "button" at bounding box center [445, 215] width 13 height 10
click at [436, 251] on button "Exclude from tax" at bounding box center [429, 250] width 46 height 11
click at [356, 265] on div "add delivery fee add discount Sub total $1,963.25 Tax $196.33 Total $1,963.25" at bounding box center [263, 306] width 397 height 90
click at [17, 53] on button "Collaborate" at bounding box center [31, 49] width 51 height 14
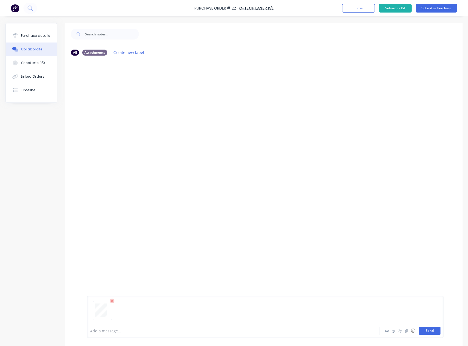
click at [420, 331] on button "Send" at bounding box center [430, 331] width 22 height 8
click at [43, 33] on div "Purchase details" at bounding box center [35, 35] width 29 height 5
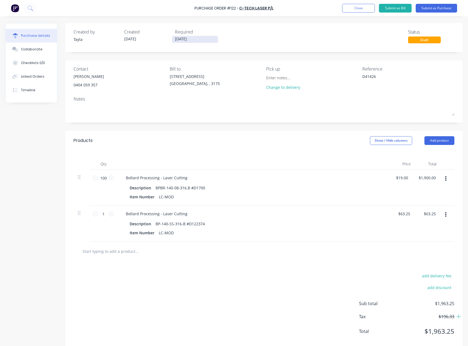
click at [189, 40] on input "[DATE]" at bounding box center [195, 39] width 46 height 7
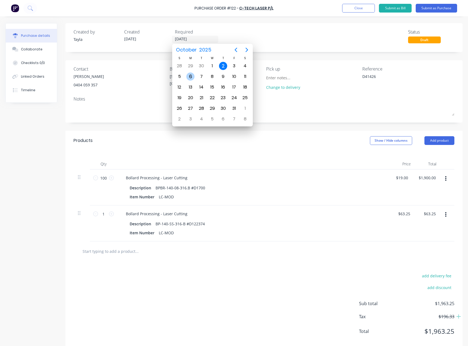
click at [191, 76] on div "6" at bounding box center [190, 76] width 8 height 8
type textarea "x"
type input "[DATE]"
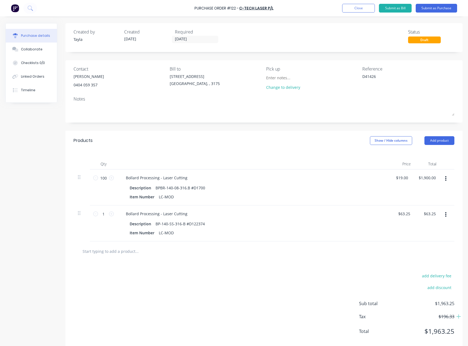
click at [297, 35] on div "Created by [PERSON_NAME] Created [DATE] Required [DATE] Status Draft" at bounding box center [264, 36] width 381 height 15
click at [435, 9] on button "Submit as Purchase" at bounding box center [436, 8] width 41 height 9
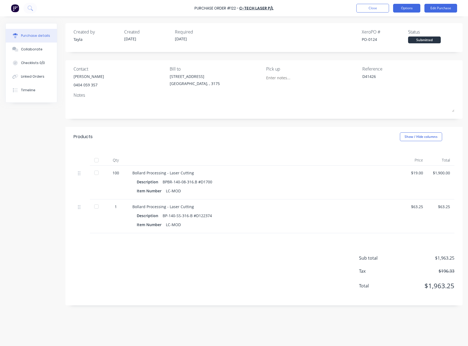
click at [406, 8] on button "Options" at bounding box center [406, 8] width 27 height 9
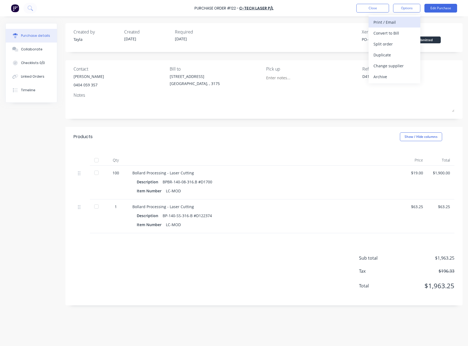
click at [400, 23] on div "Print / Email" at bounding box center [394, 22] width 42 height 8
click at [395, 34] on div "With pricing" at bounding box center [394, 33] width 42 height 8
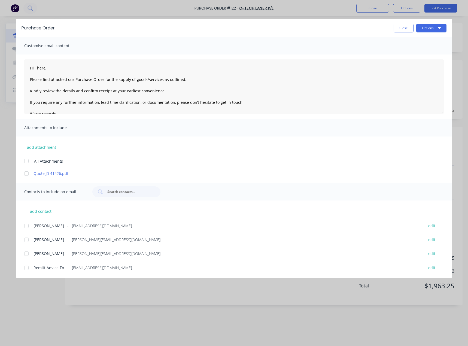
click at [28, 173] on div at bounding box center [26, 173] width 11 height 11
type textarea "x"
click at [28, 241] on div at bounding box center [26, 239] width 11 height 11
click at [44, 68] on textarea "Hi There, Please find attached our Purchase Order for the supply of goods/servi…" at bounding box center [233, 86] width 419 height 54
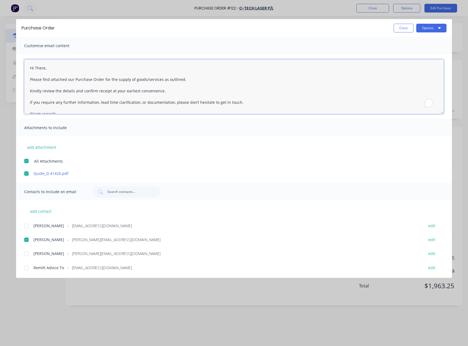
click at [44, 68] on textarea "Hi There, Please find attached our Purchase Order for the supply of goods/servi…" at bounding box center [233, 86] width 419 height 54
type textarea "Hey [PERSON_NAME], Please find attached our Purchase Order for the supply of go…"
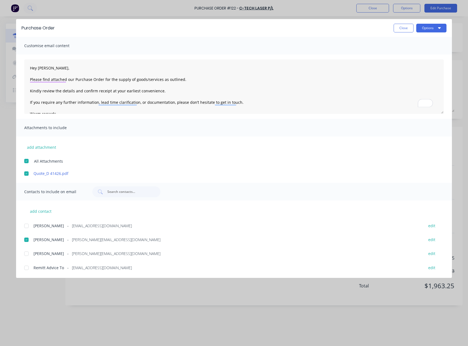
click at [427, 32] on div "Purchase Order Close Options" at bounding box center [234, 28] width 436 height 18
click at [428, 31] on button "Options" at bounding box center [431, 28] width 30 height 9
click at [404, 66] on div "Email" at bounding box center [421, 64] width 42 height 8
click at [403, 24] on button "Close" at bounding box center [404, 28] width 20 height 9
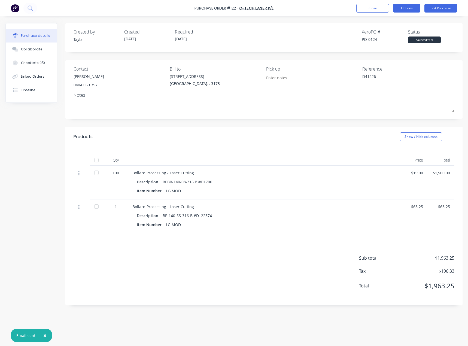
click at [404, 11] on button "Options" at bounding box center [406, 8] width 27 height 9
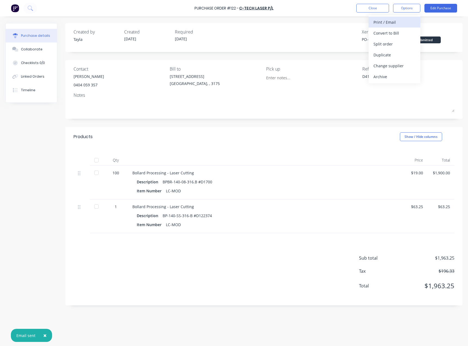
click at [393, 21] on div "Print / Email" at bounding box center [394, 22] width 42 height 8
click at [392, 41] on div "Without pricing" at bounding box center [394, 44] width 42 height 8
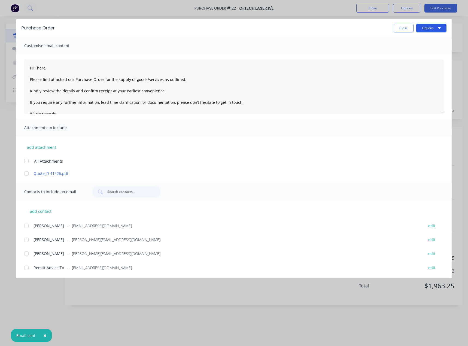
click at [427, 27] on button "Options" at bounding box center [431, 28] width 30 height 9
click at [419, 45] on div "Preview" at bounding box center [421, 42] width 42 height 8
click at [403, 29] on button "Close" at bounding box center [404, 28] width 20 height 9
type textarea "x"
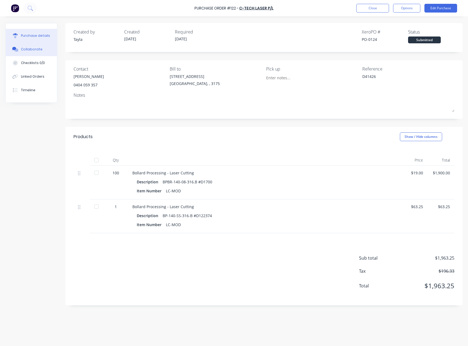
click at [26, 51] on div "Collaborate" at bounding box center [32, 49] width 22 height 5
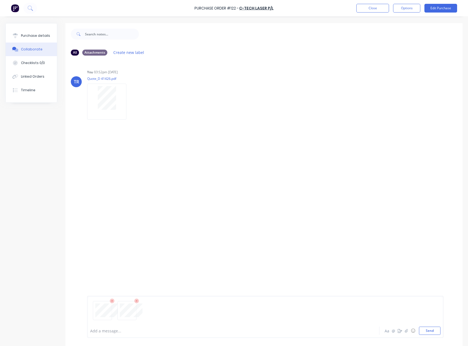
click at [422, 335] on div "Add a message... Aa @ ☺ Send" at bounding box center [265, 317] width 356 height 42
click at [424, 328] on button "Send" at bounding box center [430, 331] width 22 height 8
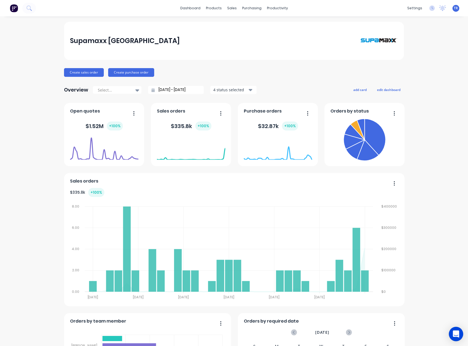
click at [458, 336] on icon "Open Intercom Messenger" at bounding box center [456, 333] width 6 height 7
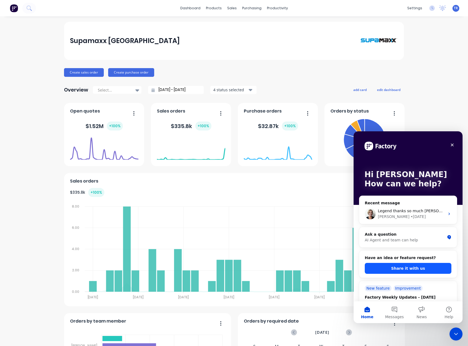
click at [410, 272] on button "Share it with us" at bounding box center [408, 268] width 87 height 11
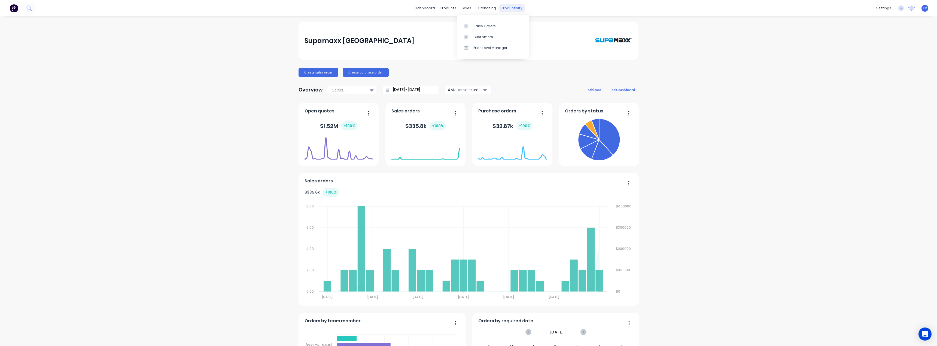
click at [509, 10] on div "productivity" at bounding box center [512, 8] width 26 height 8
click at [469, 33] on link "Customers" at bounding box center [493, 37] width 72 height 11
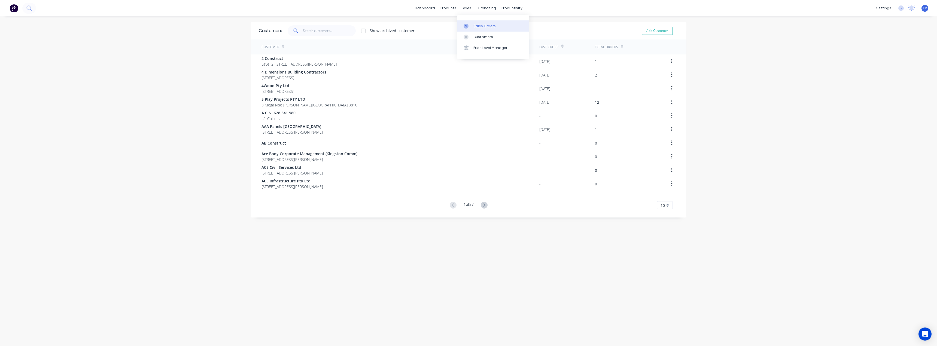
click at [475, 23] on link "Sales Orders" at bounding box center [493, 25] width 72 height 11
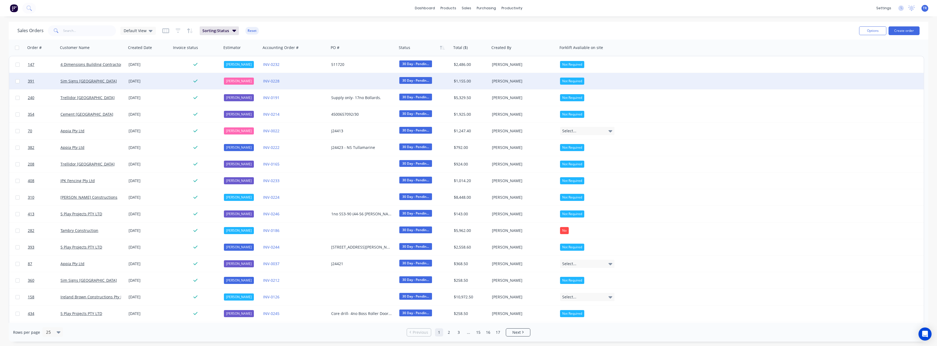
click at [327, 80] on div "INV-0228" at bounding box center [295, 81] width 68 height 16
